Goal: Use online tool/utility

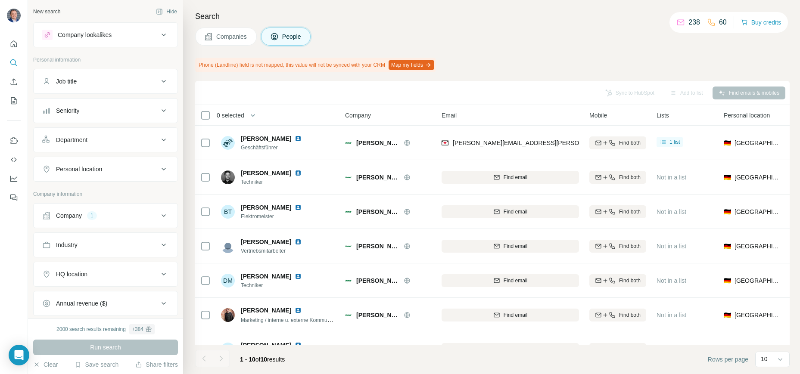
click at [165, 217] on icon at bounding box center [164, 216] width 10 height 10
click at [94, 272] on icon "button" at bounding box center [92, 272] width 7 height 7
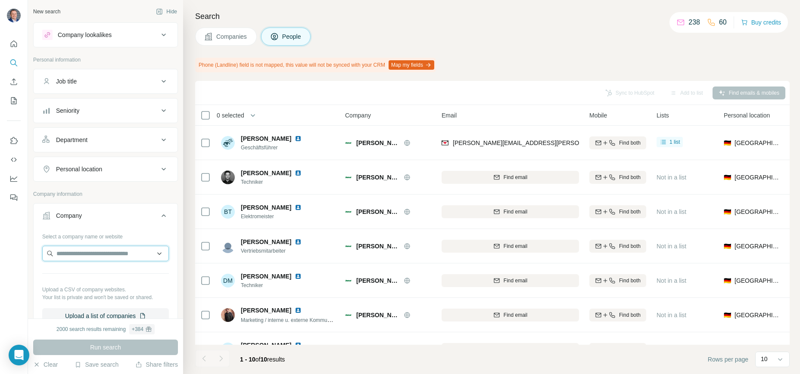
click at [91, 252] on input "text" at bounding box center [105, 254] width 127 height 16
type input "**********"
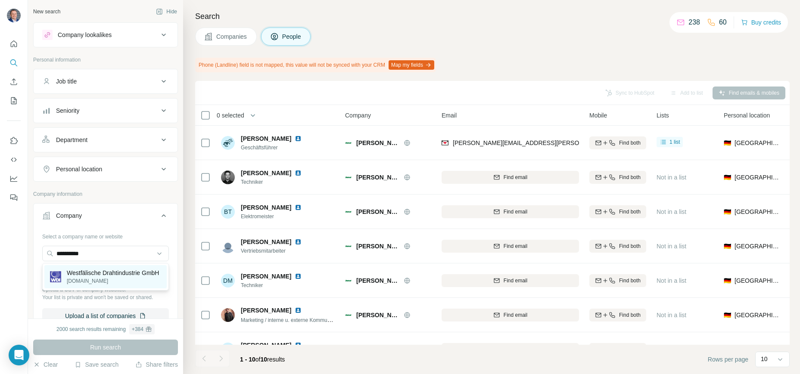
click at [91, 277] on p "Westfälische Drahtindustrie GmbH" at bounding box center [113, 273] width 92 height 9
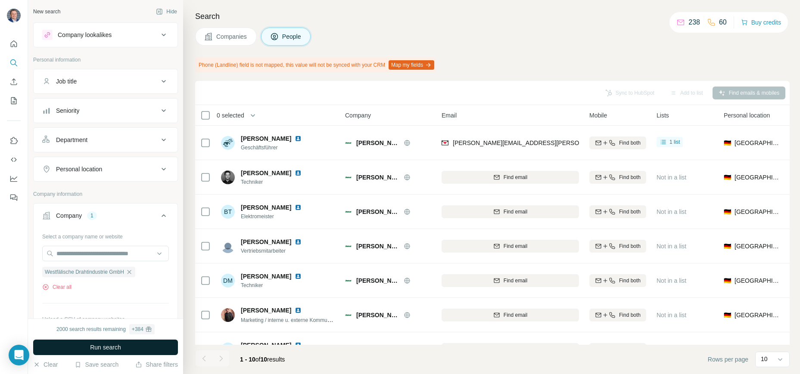
click at [154, 347] on button "Run search" at bounding box center [105, 348] width 145 height 16
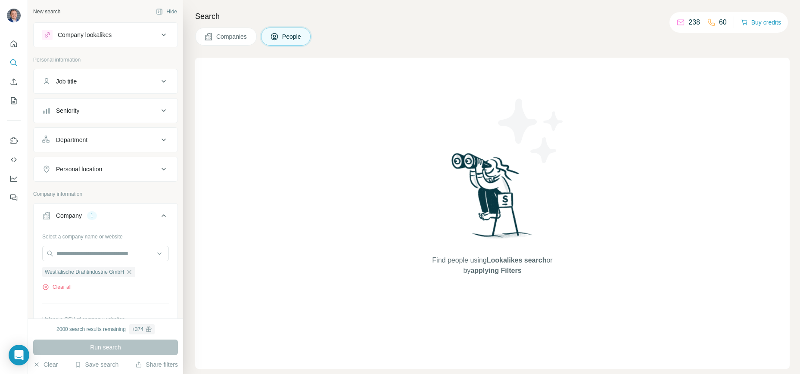
click at [232, 37] on span "Companies" at bounding box center [231, 36] width 31 height 9
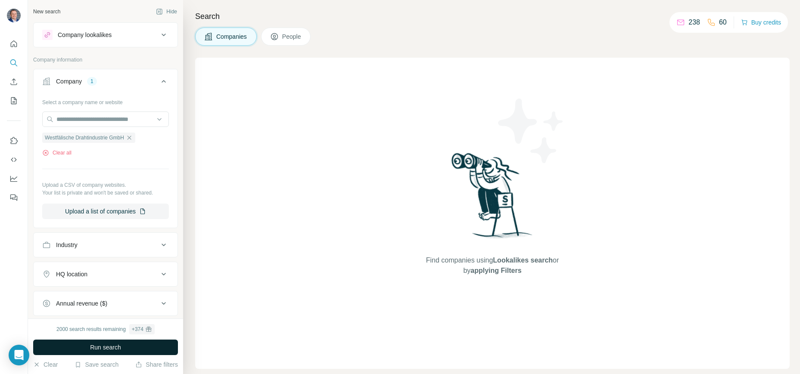
click at [131, 346] on button "Run search" at bounding box center [105, 348] width 145 height 16
